Goal: Find specific page/section: Find specific page/section

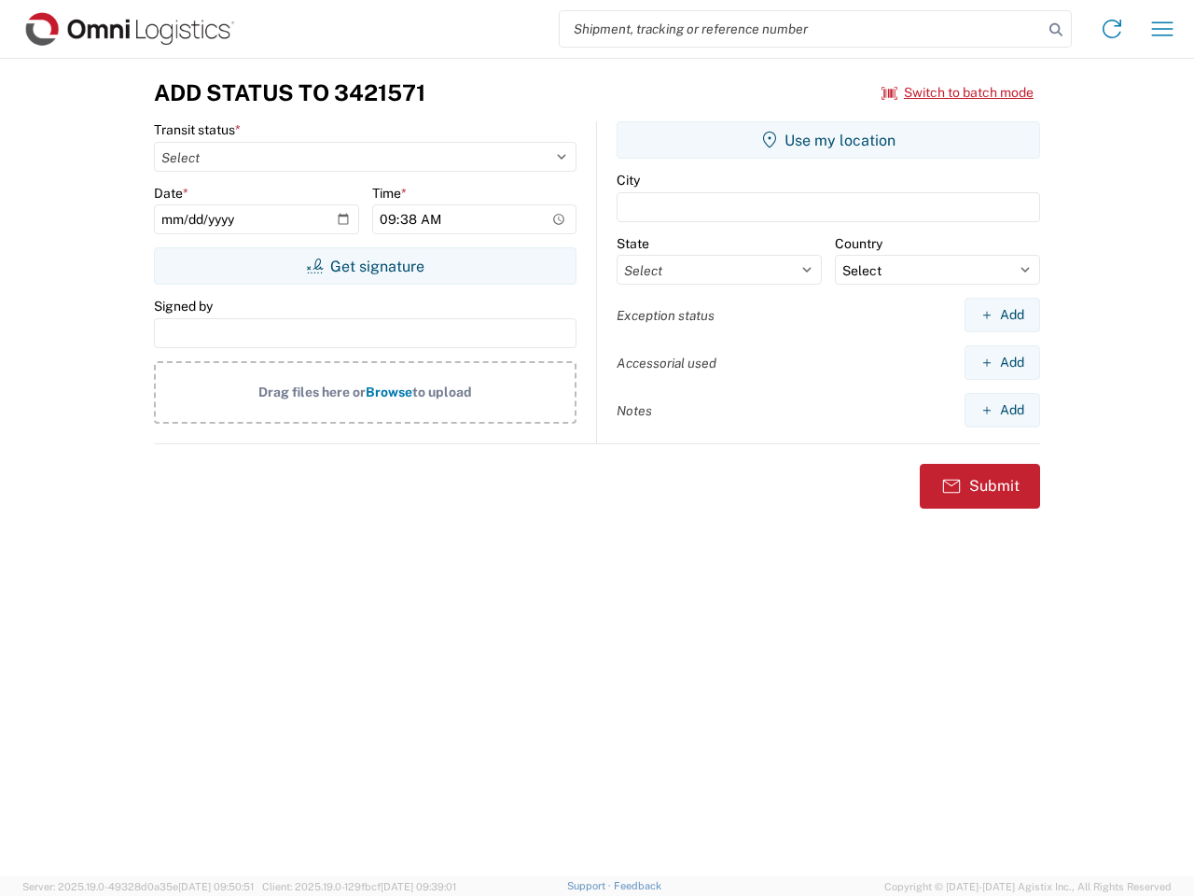
click at [801, 29] on input "search" at bounding box center [801, 28] width 483 height 35
click at [1056, 30] on icon at bounding box center [1056, 30] width 26 height 26
click at [1112, 29] on icon at bounding box center [1112, 29] width 30 height 30
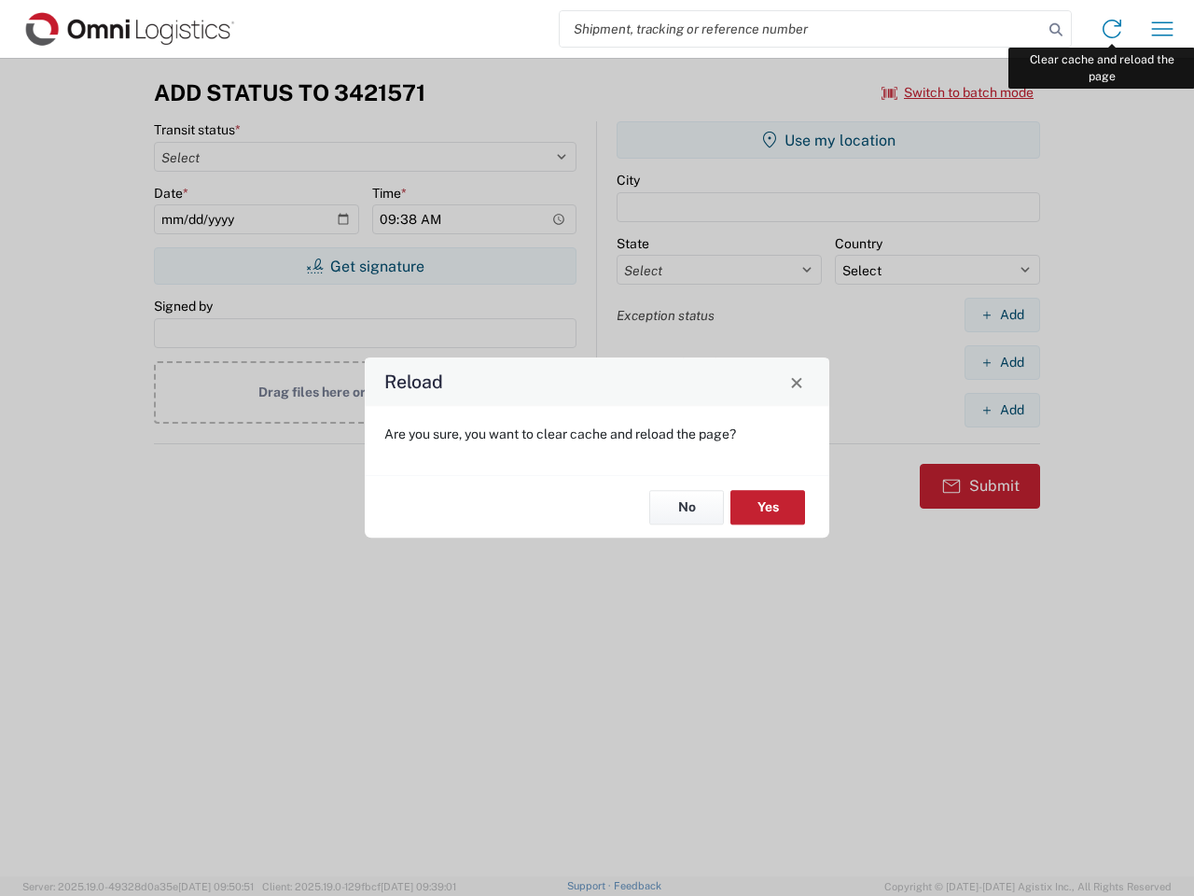
click at [1162, 29] on div "Reload Are you sure, you want to clear cache and reload the page? No Yes" at bounding box center [597, 448] width 1194 height 896
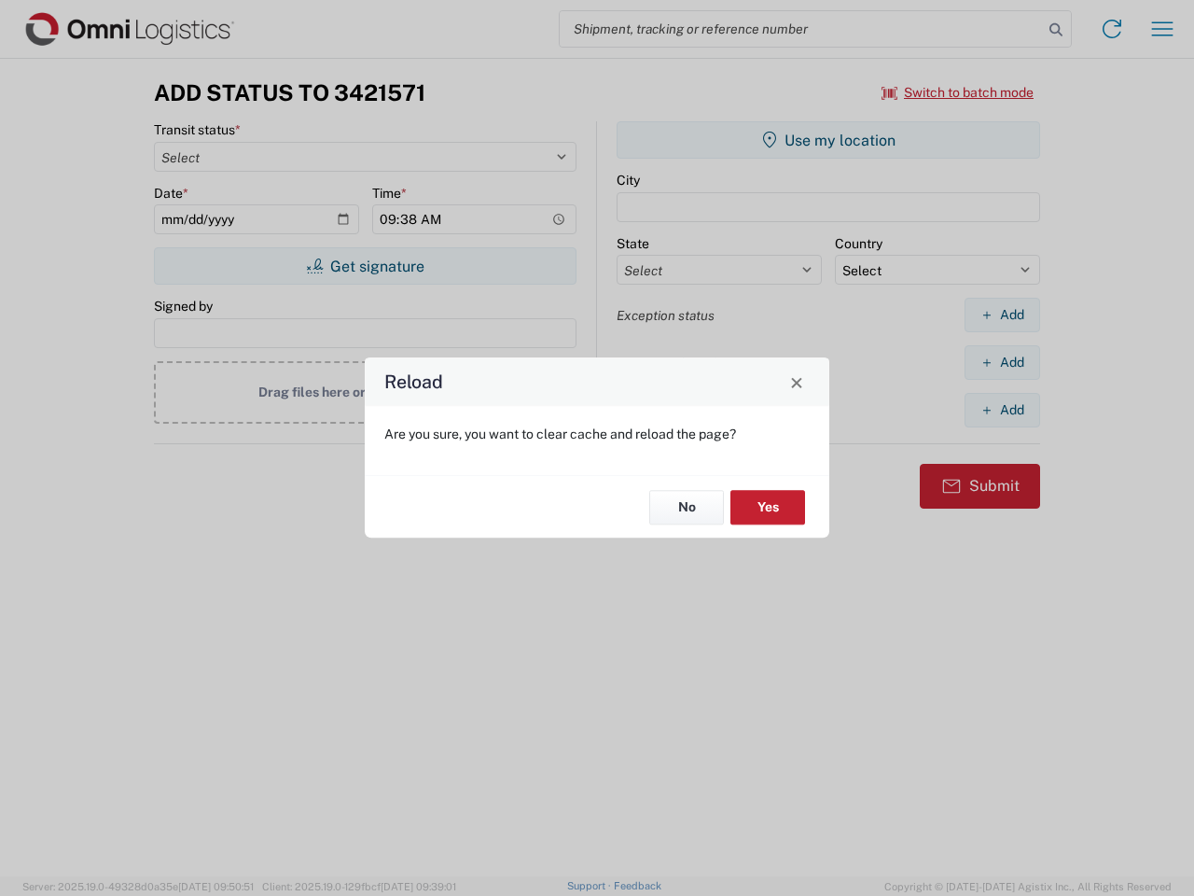
click at [958, 92] on div "Reload Are you sure, you want to clear cache and reload the page? No Yes" at bounding box center [597, 448] width 1194 height 896
click at [365, 266] on div "Reload Are you sure, you want to clear cache and reload the page? No Yes" at bounding box center [597, 448] width 1194 height 896
click at [828, 140] on div "Reload Are you sure, you want to clear cache and reload the page? No Yes" at bounding box center [597, 448] width 1194 height 896
click at [1002, 314] on div "Reload Are you sure, you want to clear cache and reload the page? No Yes" at bounding box center [597, 448] width 1194 height 896
click at [1002, 362] on div "Reload Are you sure, you want to clear cache and reload the page? No Yes" at bounding box center [597, 448] width 1194 height 896
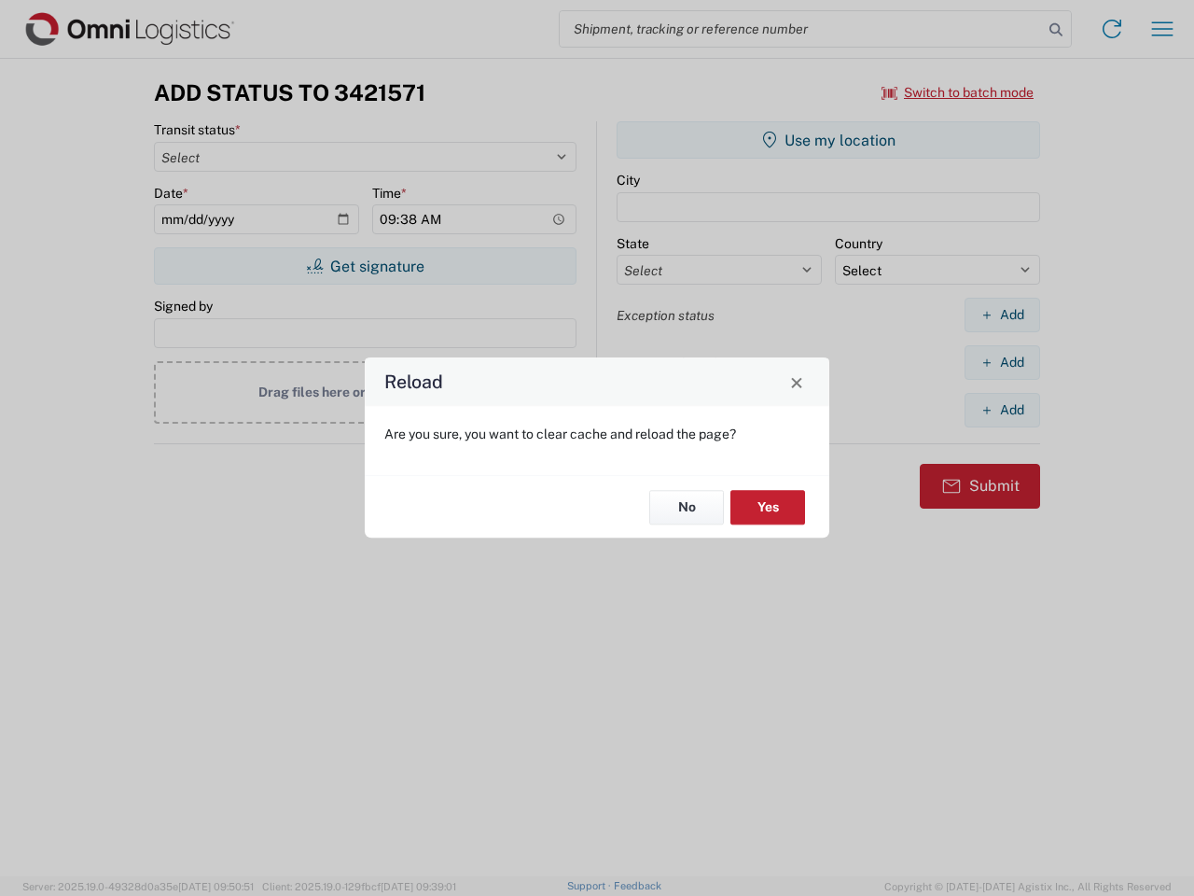
click at [1002, 410] on div "Reload Are you sure, you want to clear cache and reload the page? No Yes" at bounding box center [597, 448] width 1194 height 896
